Goal: Use online tool/utility: Utilize a website feature to perform a specific function

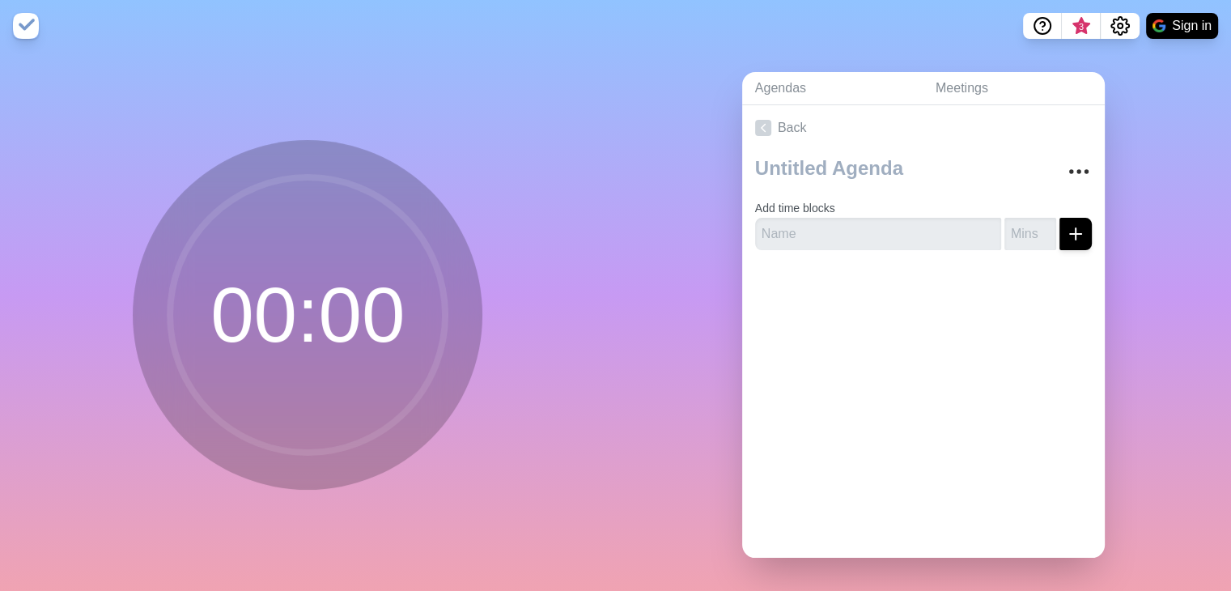
scroll to position [11, 0]
click at [793, 228] on input "text" at bounding box center [878, 234] width 246 height 32
click at [1017, 233] on input "number" at bounding box center [1031, 234] width 52 height 32
click at [820, 237] on div "Add time blocks" at bounding box center [923, 207] width 363 height 113
click at [801, 223] on input "text" at bounding box center [878, 234] width 246 height 32
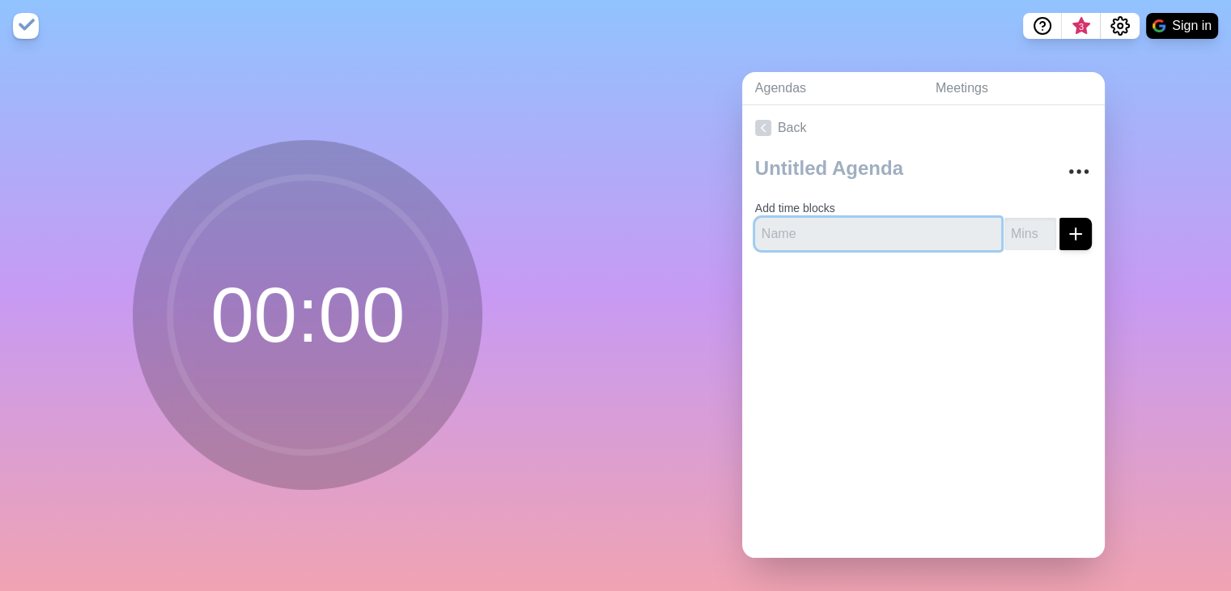
click at [801, 222] on input "text" at bounding box center [878, 234] width 246 height 32
type input "dfs"
click at [1060, 232] on button "submit" at bounding box center [1076, 234] width 32 height 32
click at [1066, 224] on icon "submit" at bounding box center [1075, 233] width 19 height 19
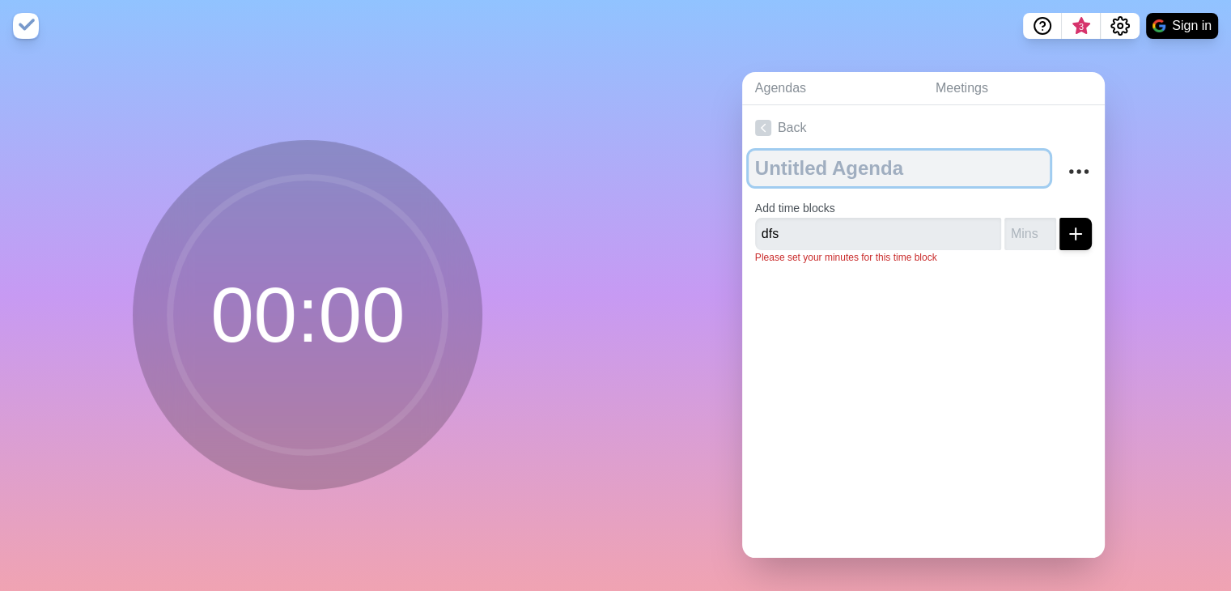
click at [778, 167] on textarea at bounding box center [899, 169] width 301 height 36
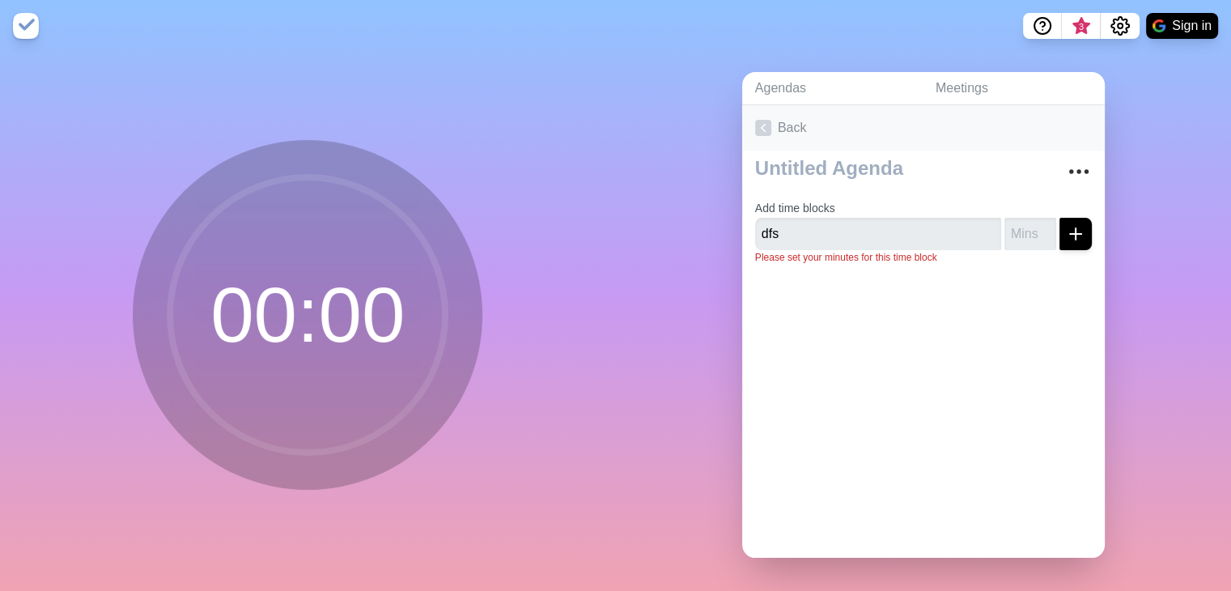
click at [766, 130] on link "Back" at bounding box center [923, 127] width 363 height 45
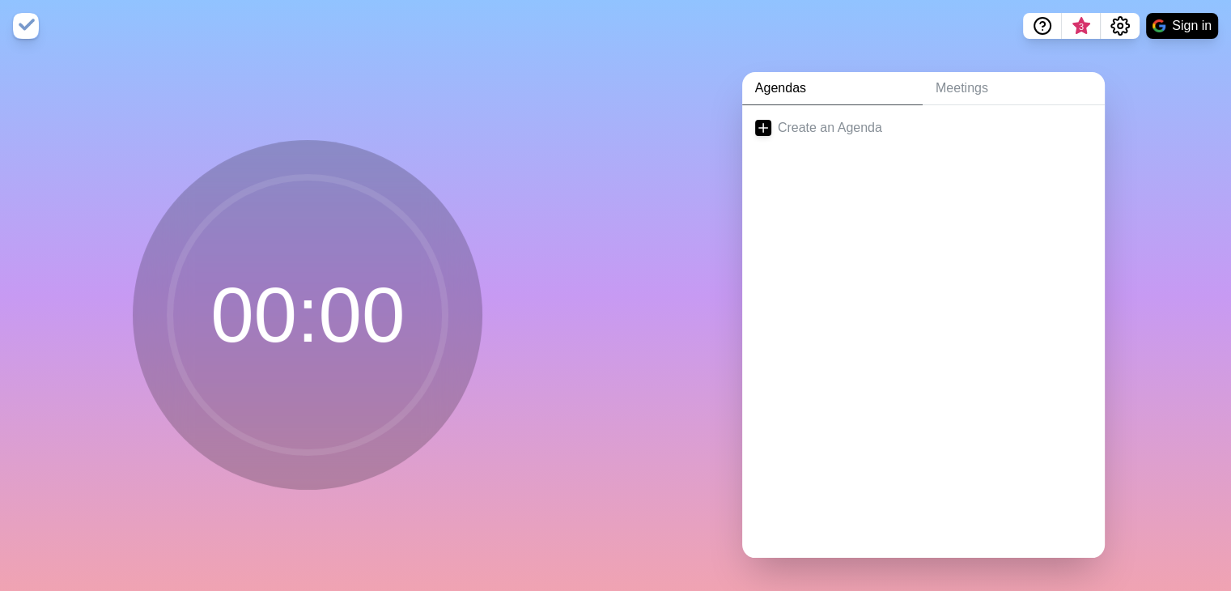
click at [766, 130] on link "Create an Agenda" at bounding box center [923, 127] width 363 height 45
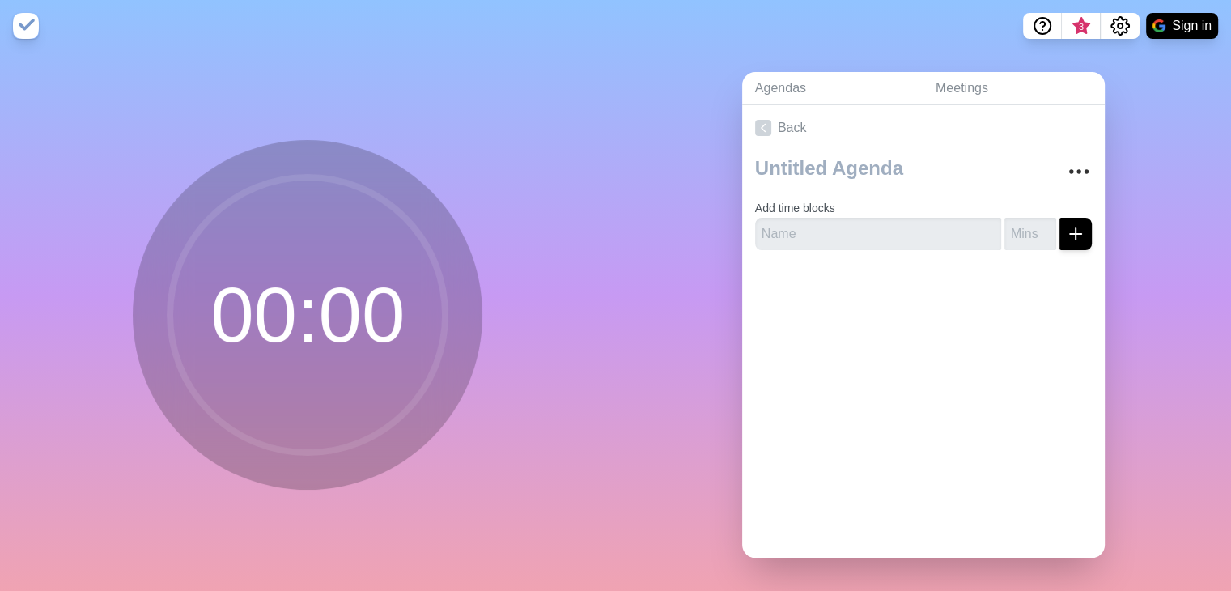
click at [766, 130] on link "Back" at bounding box center [923, 127] width 363 height 45
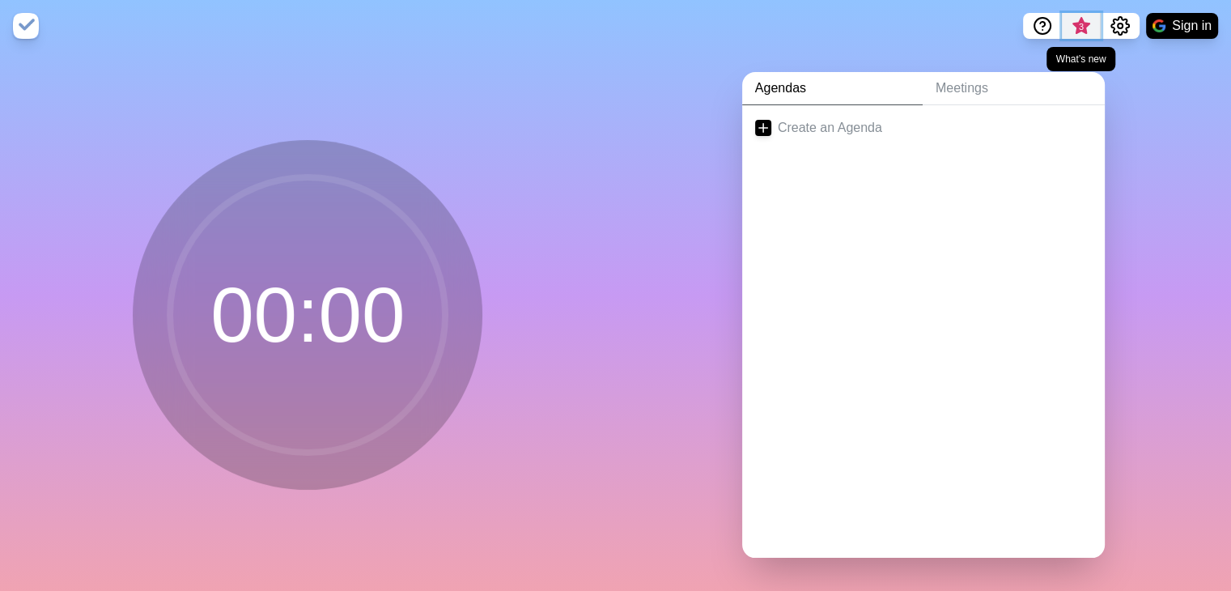
click at [1069, 23] on span "3" at bounding box center [1082, 31] width 26 height 34
